Goal: Task Accomplishment & Management: Use online tool/utility

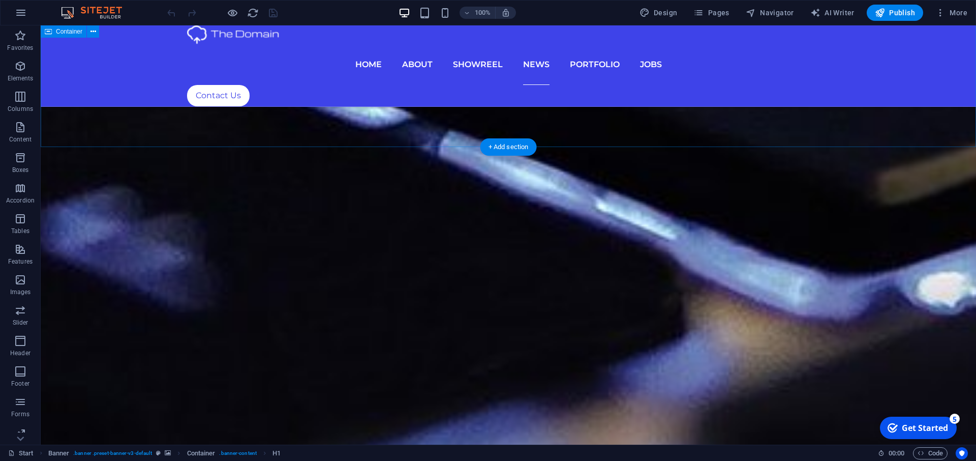
scroll to position [4874, 0]
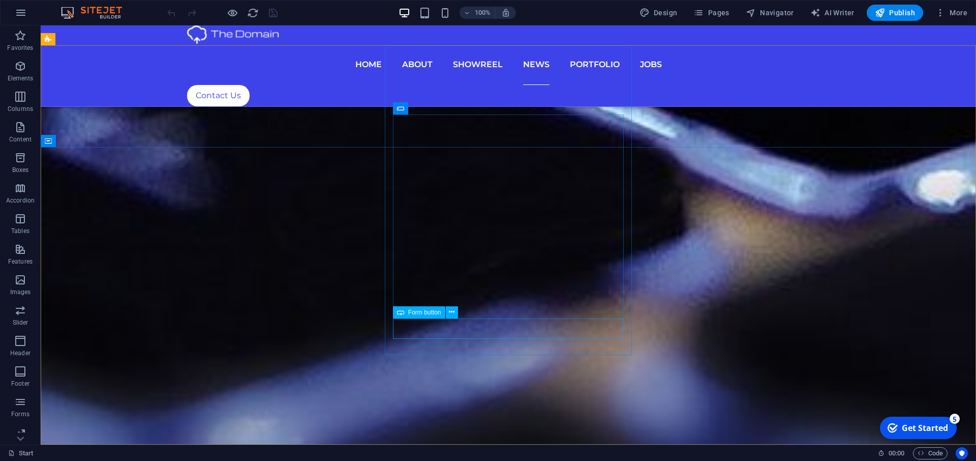
click at [412, 311] on span "Form button" at bounding box center [424, 312] width 33 height 6
click at [418, 315] on span "Form button" at bounding box center [424, 312] width 33 height 6
click at [451, 314] on icon at bounding box center [452, 312] width 6 height 11
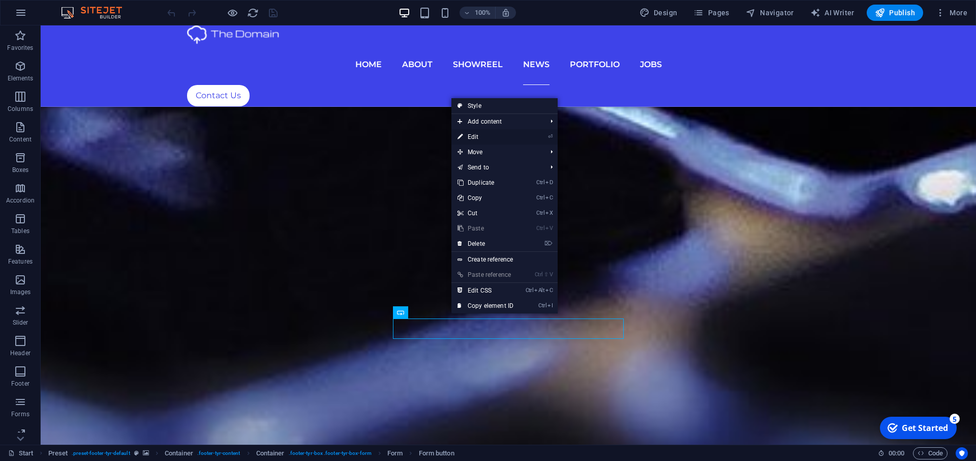
click at [509, 134] on link "⏎ Edit" at bounding box center [486, 136] width 68 height 15
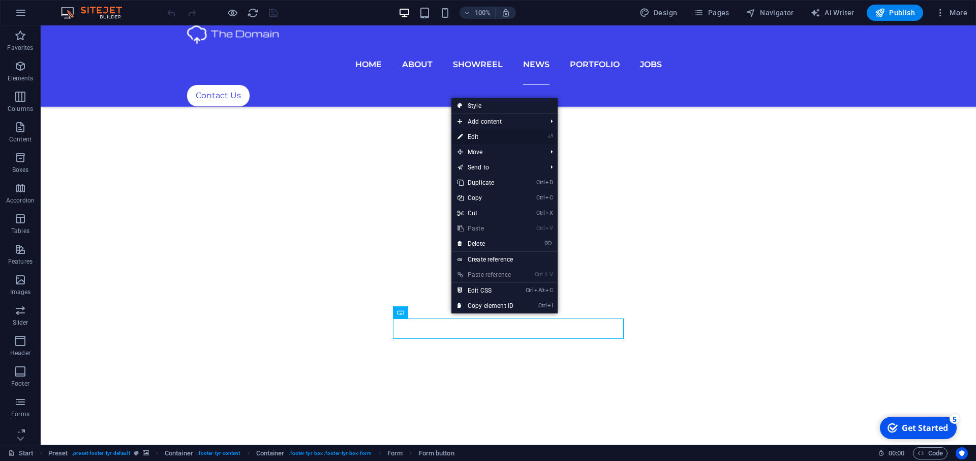
scroll to position [4854, 0]
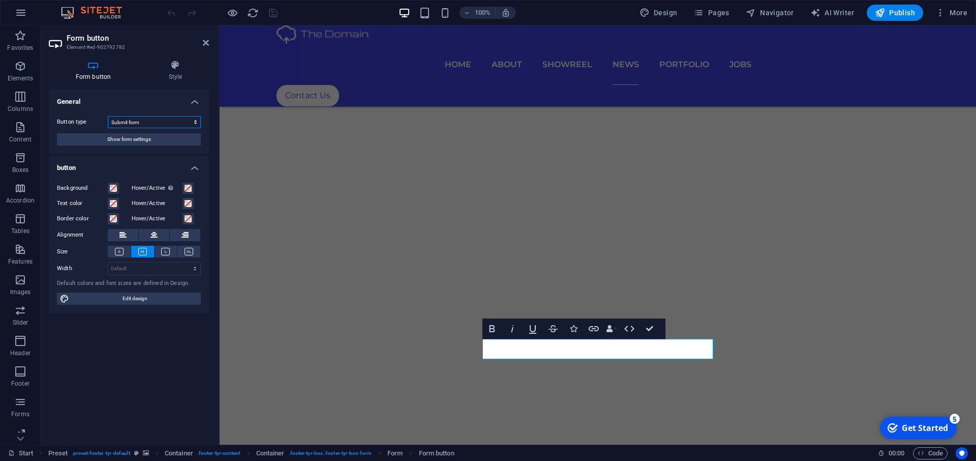
click at [108, 116] on select "Submit form Reset form No action" at bounding box center [154, 122] width 93 height 12
click at [88, 122] on label "Button type" at bounding box center [82, 122] width 51 height 12
click at [108, 122] on select "Submit form Reset form No action" at bounding box center [154, 122] width 93 height 12
click at [115, 142] on span "Show form settings" at bounding box center [129, 139] width 44 height 12
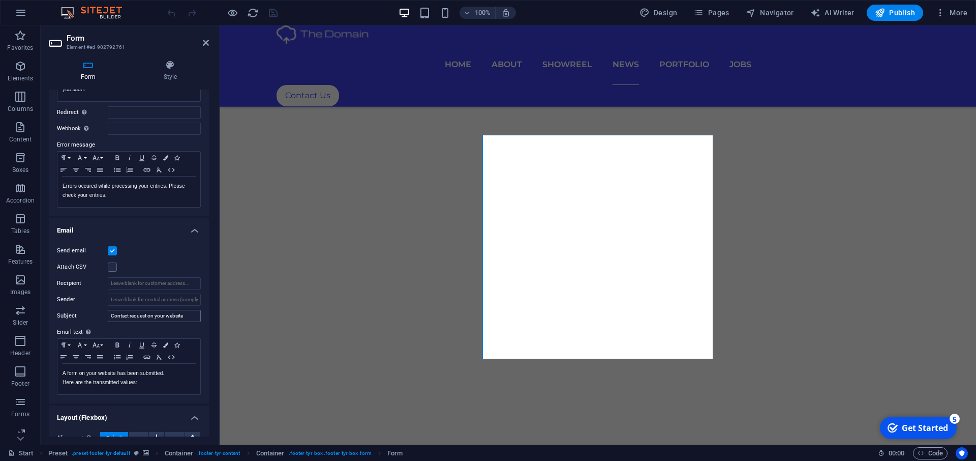
scroll to position [137, 0]
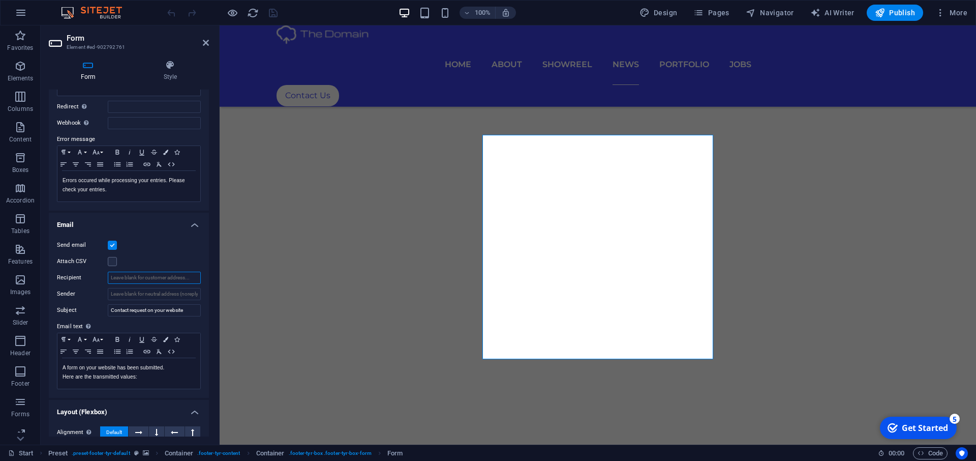
click at [122, 282] on input "Recipient" at bounding box center [154, 278] width 93 height 12
click at [122, 292] on input "Sender" at bounding box center [154, 294] width 93 height 12
click at [121, 312] on input "Contact request on your website" at bounding box center [154, 310] width 93 height 12
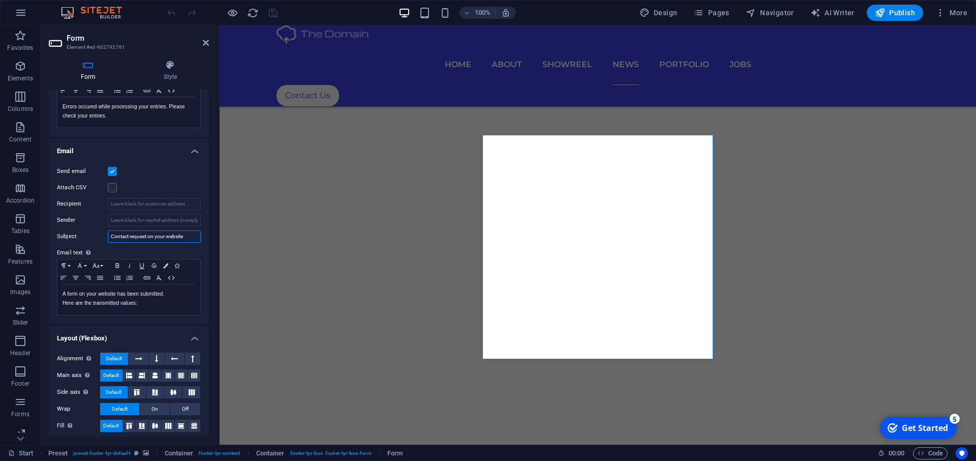
scroll to position [215, 0]
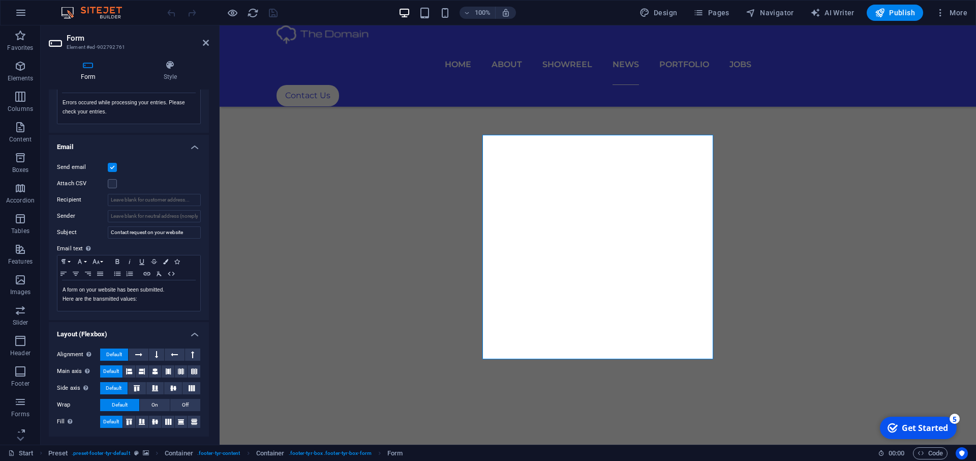
click at [114, 172] on div "Send email" at bounding box center [129, 167] width 144 height 12
click at [114, 168] on label at bounding box center [112, 167] width 9 height 9
click at [0, 0] on input "Send email" at bounding box center [0, 0] width 0 height 0
click at [114, 168] on label at bounding box center [112, 167] width 9 height 9
click at [0, 0] on input "Send email" at bounding box center [0, 0] width 0 height 0
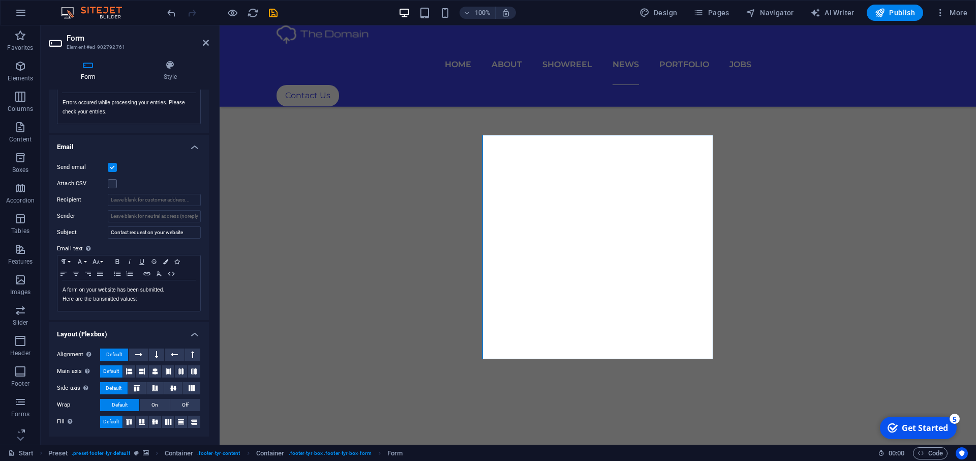
click at [114, 168] on label at bounding box center [112, 167] width 9 height 9
click at [0, 0] on input "Send email" at bounding box center [0, 0] width 0 height 0
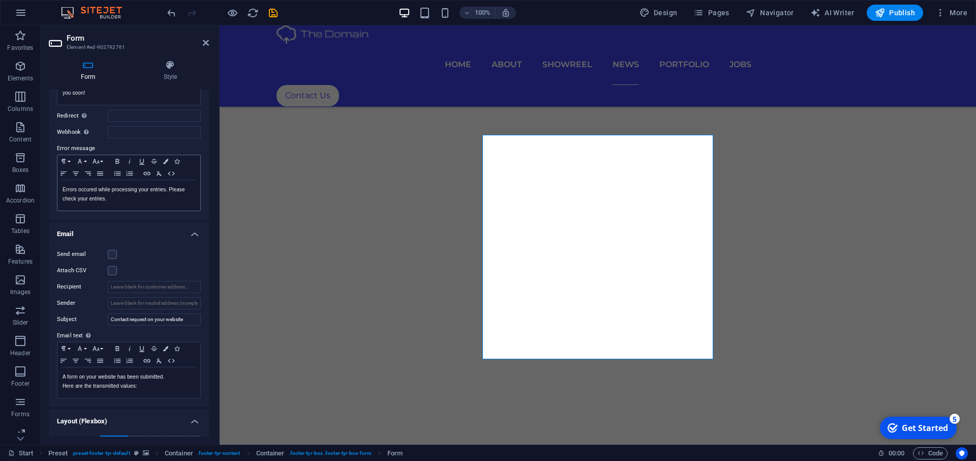
scroll to position [124, 0]
click at [114, 274] on label at bounding box center [112, 275] width 9 height 9
click at [0, 0] on input "Attach CSV" at bounding box center [0, 0] width 0 height 0
click at [114, 274] on label at bounding box center [112, 275] width 9 height 9
click at [0, 0] on input "Attach CSV" at bounding box center [0, 0] width 0 height 0
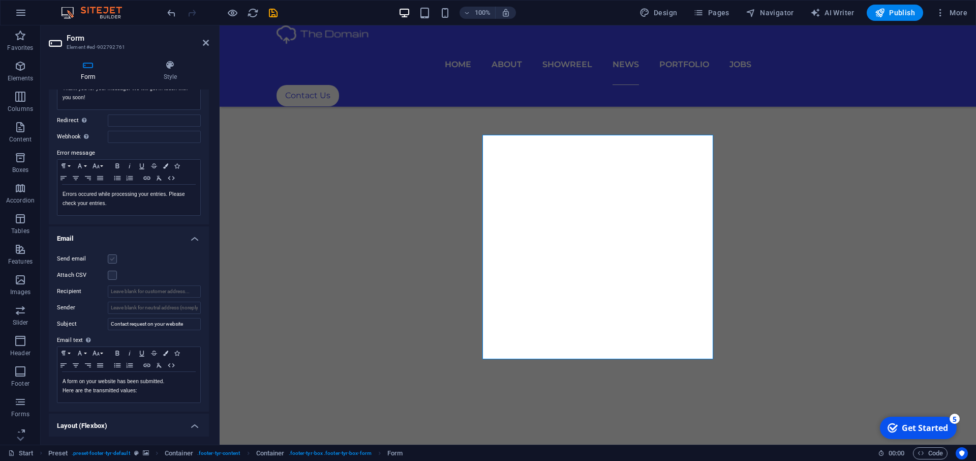
click at [110, 255] on label at bounding box center [112, 258] width 9 height 9
click at [0, 0] on input "Send email" at bounding box center [0, 0] width 0 height 0
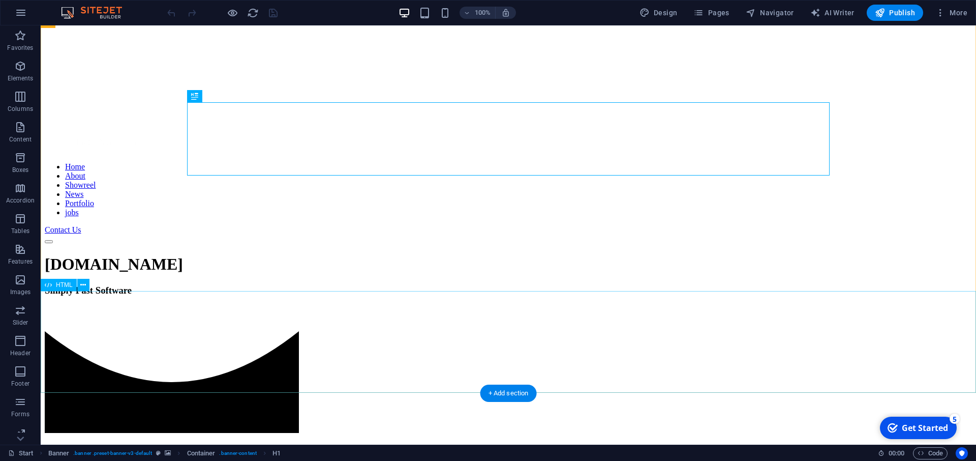
scroll to position [311, 0]
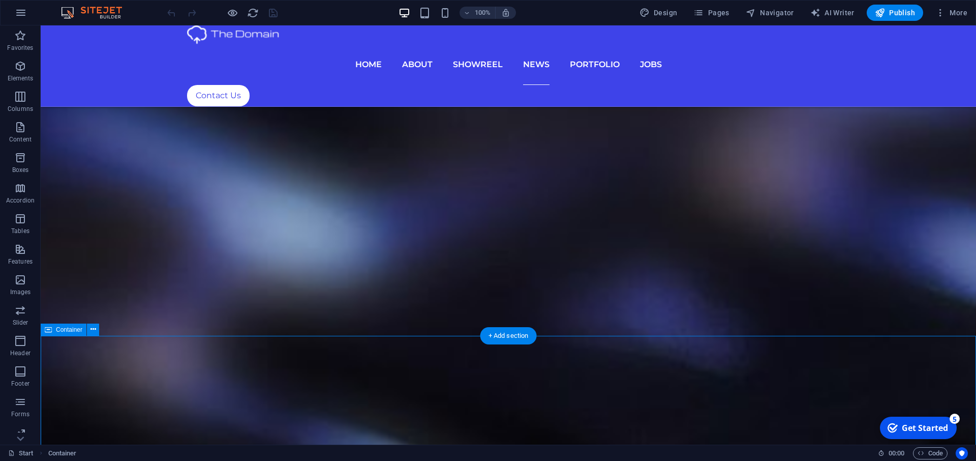
scroll to position [4874, 0]
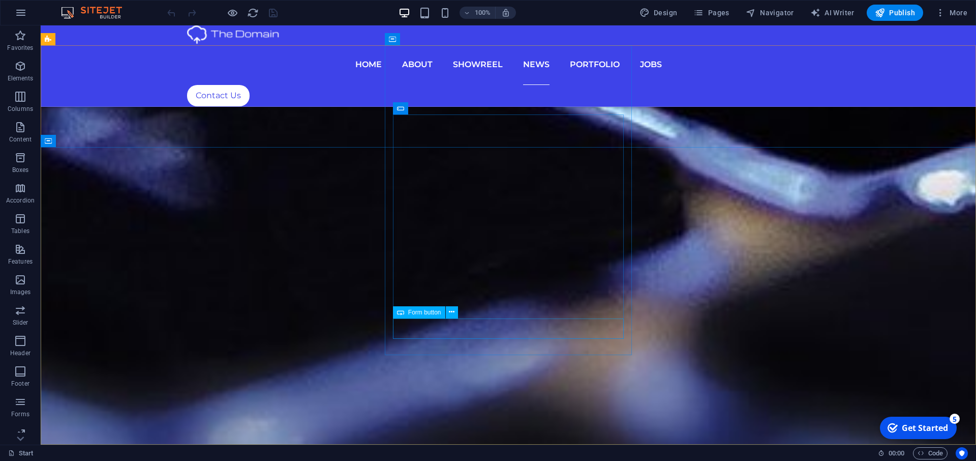
click at [429, 312] on span "Form button" at bounding box center [424, 312] width 33 height 6
click at [451, 311] on icon at bounding box center [452, 312] width 6 height 11
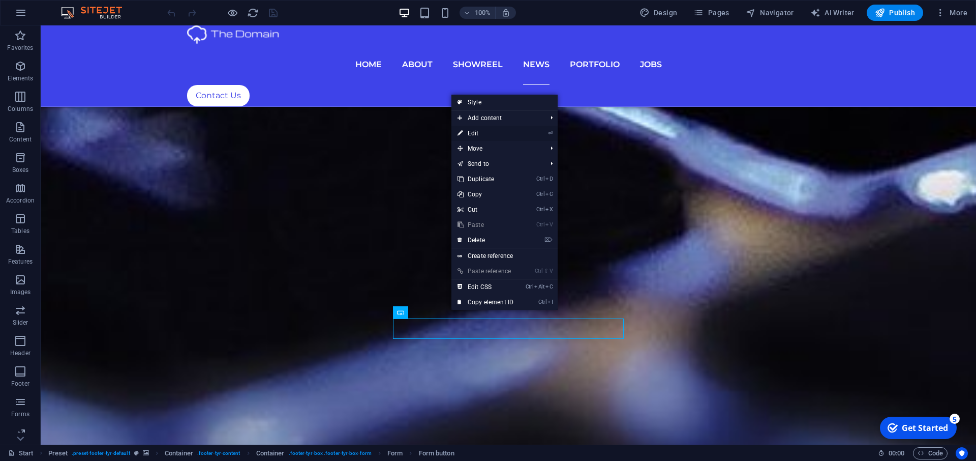
click at [496, 133] on link "⏎ Edit" at bounding box center [486, 133] width 68 height 15
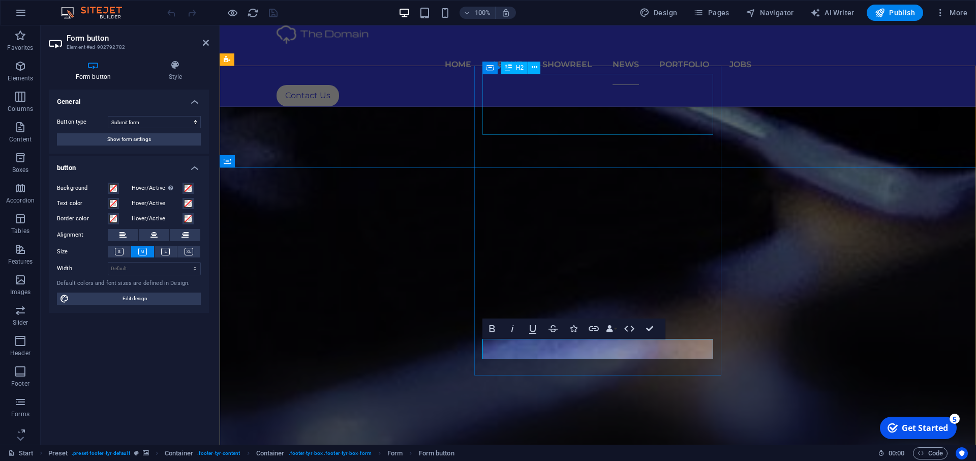
scroll to position [4854, 0]
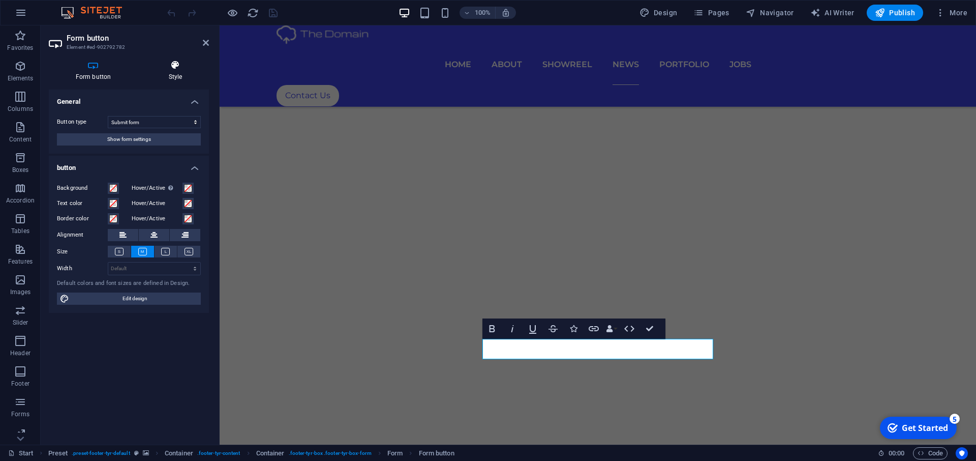
click at [177, 76] on h4 "Style" at bounding box center [175, 70] width 67 height 21
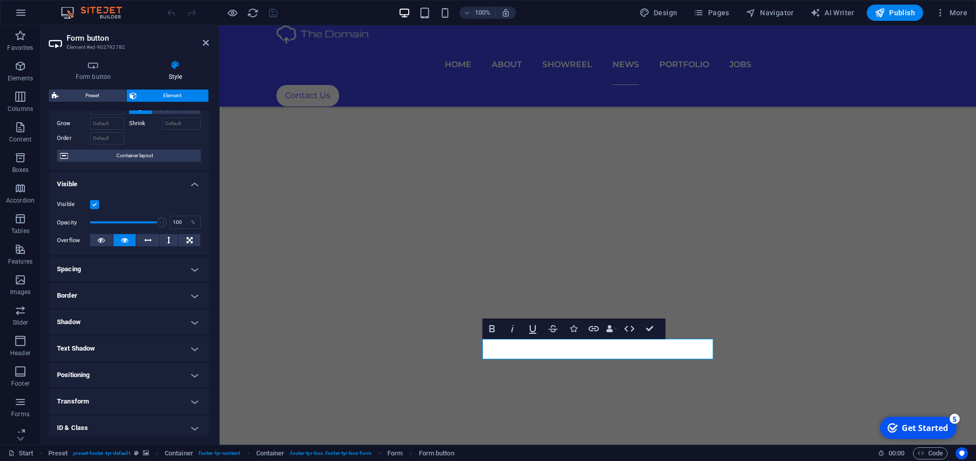
scroll to position [0, 0]
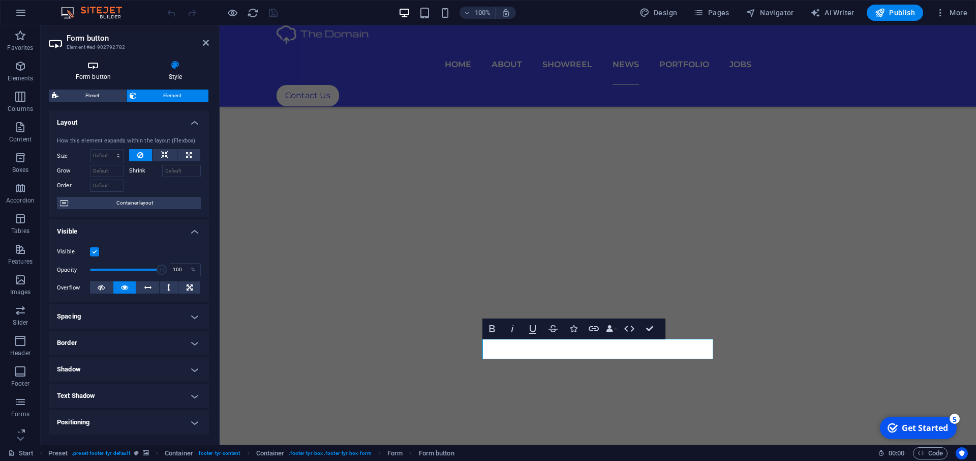
click at [91, 73] on h4 "Form button" at bounding box center [95, 70] width 93 height 21
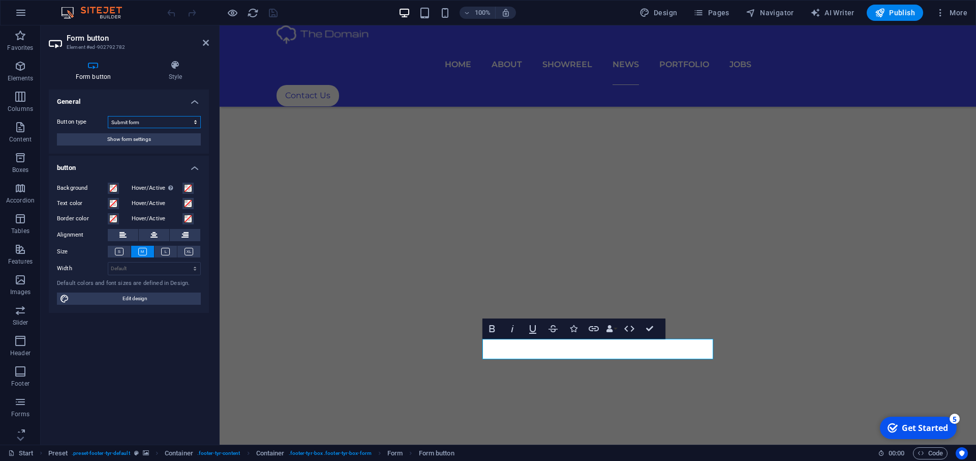
click at [108, 116] on select "Submit form Reset form No action" at bounding box center [154, 122] width 93 height 12
click at [152, 124] on select "Submit form Reset form No action" at bounding box center [154, 122] width 93 height 12
click at [139, 137] on span "Show form settings" at bounding box center [129, 139] width 44 height 12
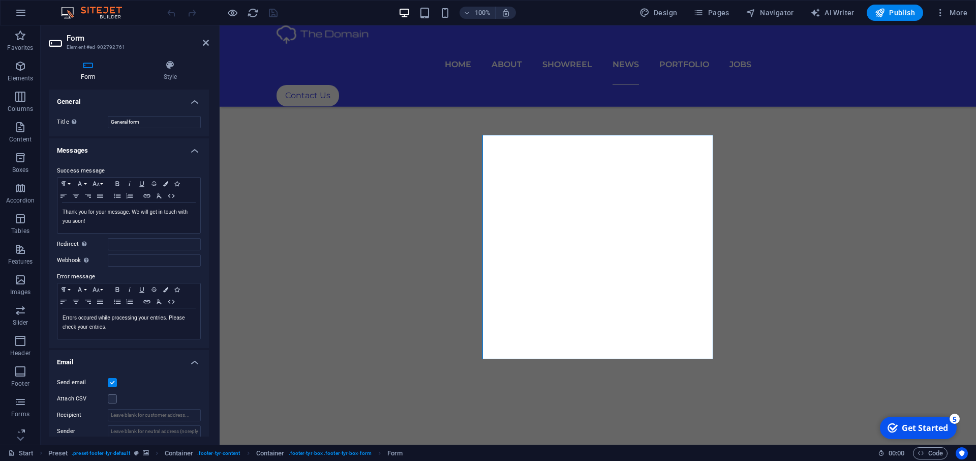
click at [113, 382] on label at bounding box center [112, 382] width 9 height 9
click at [0, 0] on input "Send email" at bounding box center [0, 0] width 0 height 0
click at [113, 382] on label at bounding box center [112, 382] width 9 height 9
click at [0, 0] on input "Send email" at bounding box center [0, 0] width 0 height 0
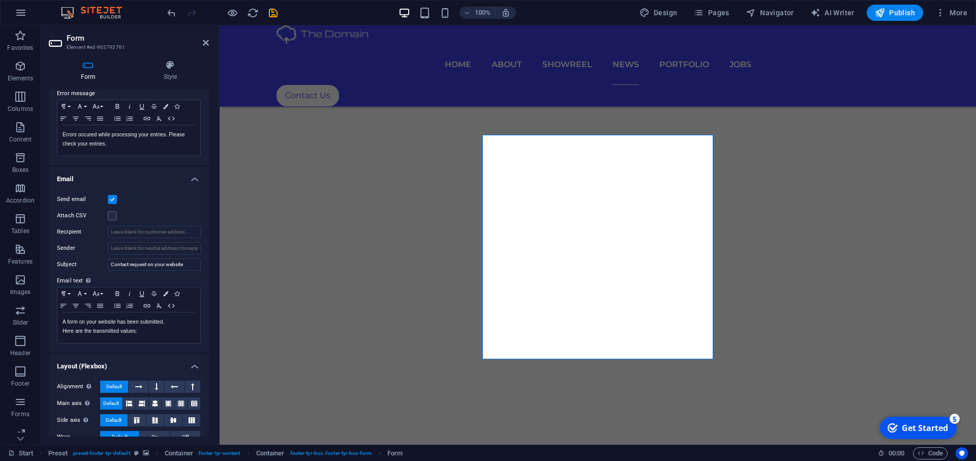
scroll to position [215, 0]
